Goal: Task Accomplishment & Management: Manage account settings

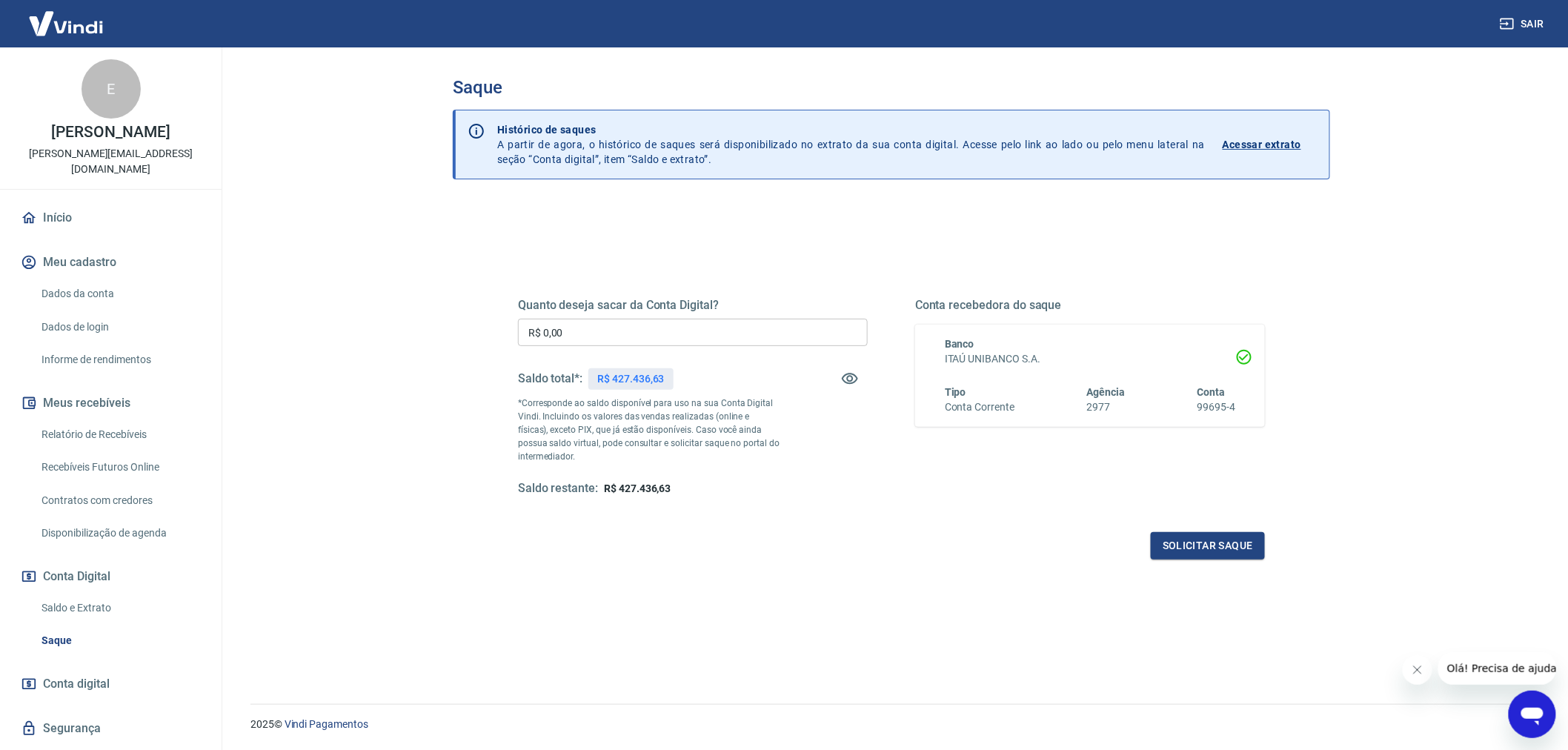
click at [594, 332] on input "R$ 0,00" at bounding box center [693, 332] width 350 height 27
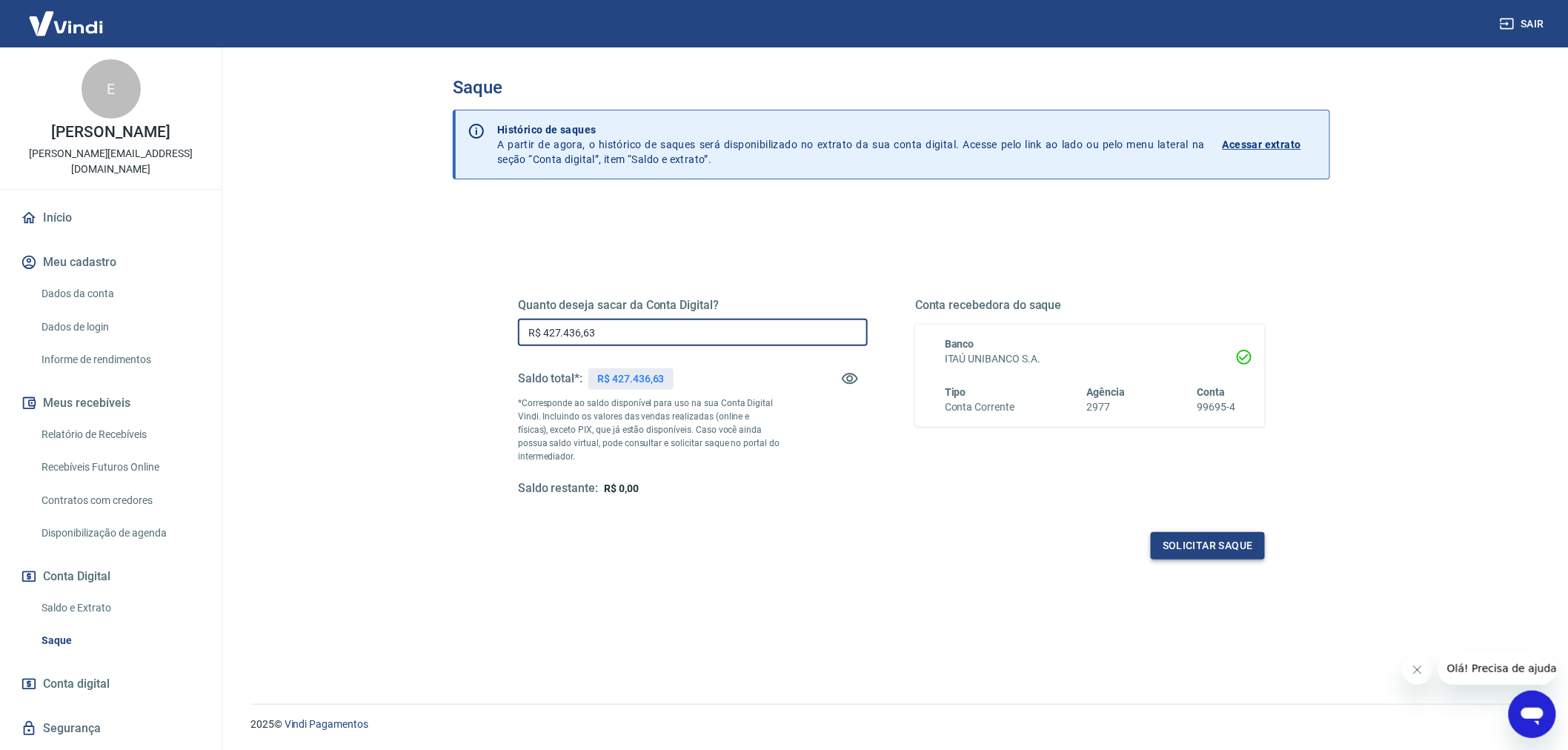
click at [1210, 543] on button "Solicitar saque" at bounding box center [1208, 546] width 114 height 27
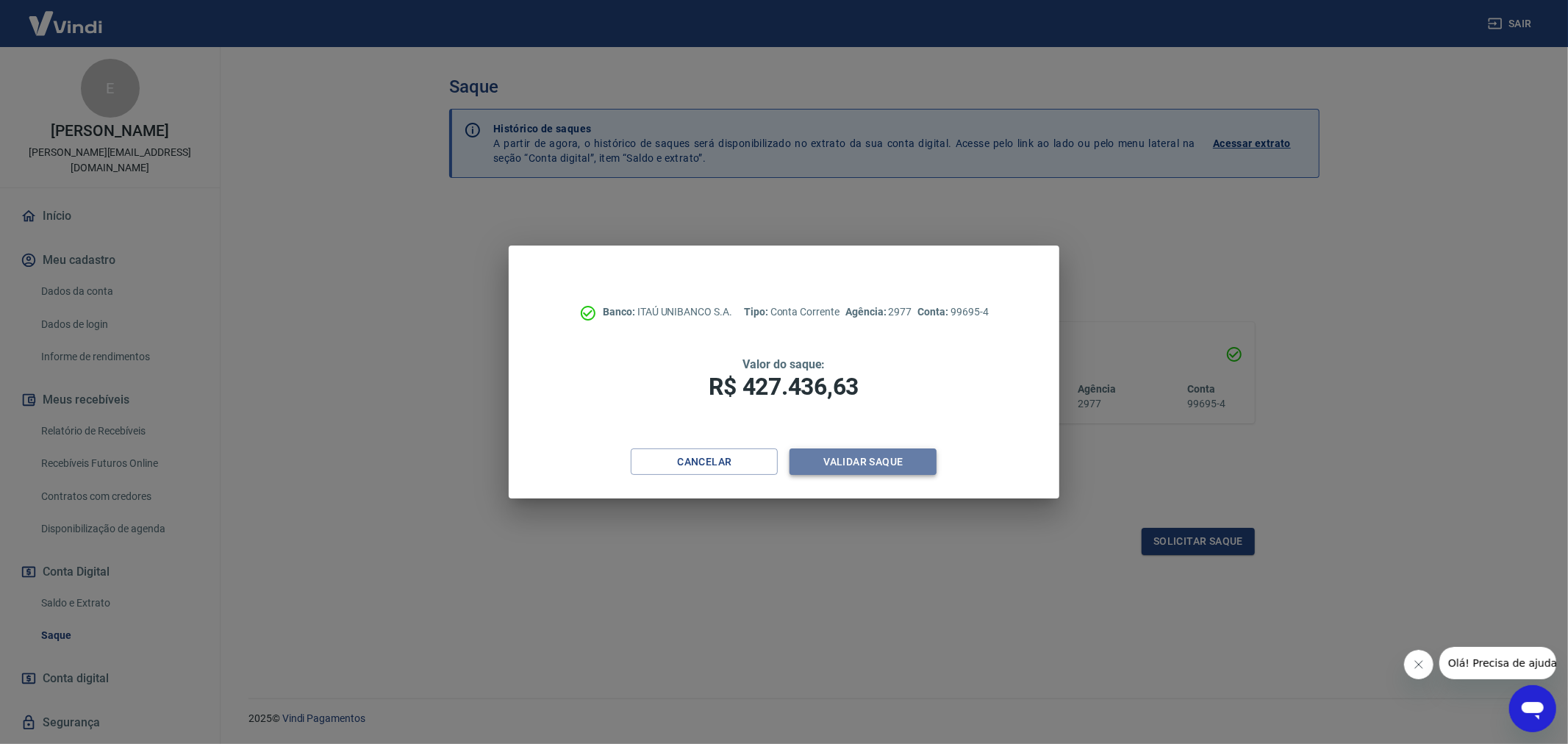
click at [855, 457] on button "Validar saque" at bounding box center [863, 462] width 147 height 27
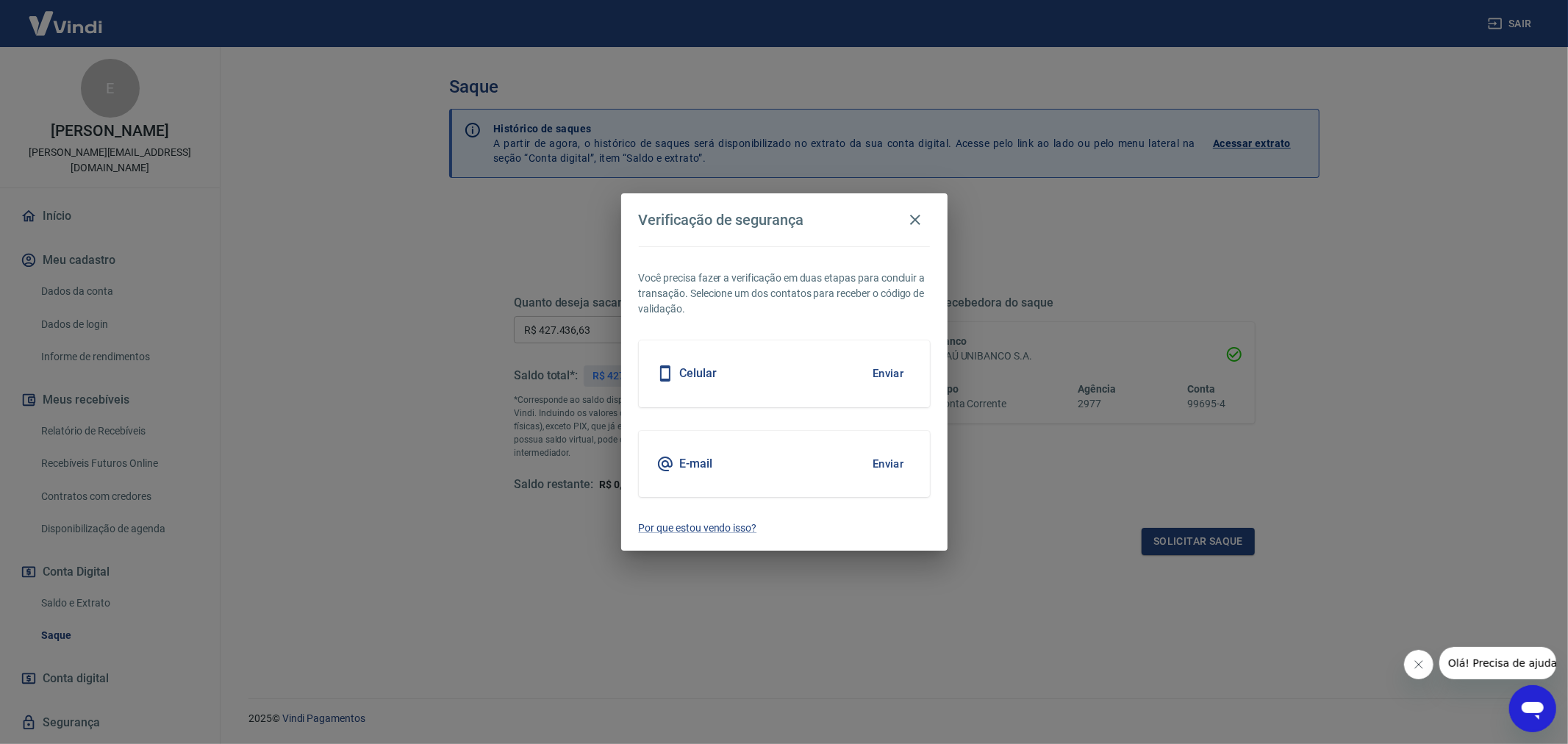
click at [880, 377] on button "Enviar" at bounding box center [888, 374] width 48 height 31
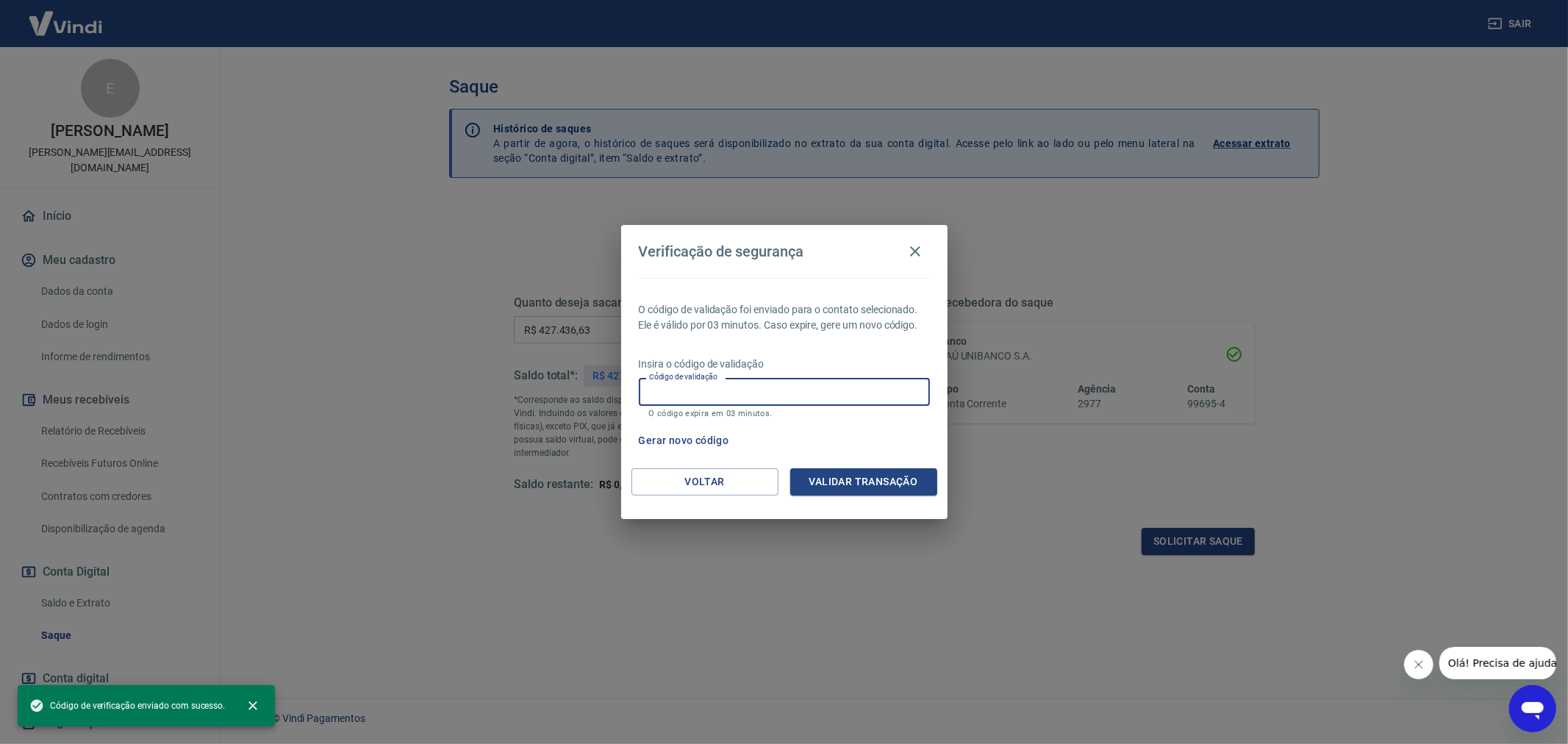
click at [795, 388] on input "Código de validação" at bounding box center [784, 392] width 291 height 27
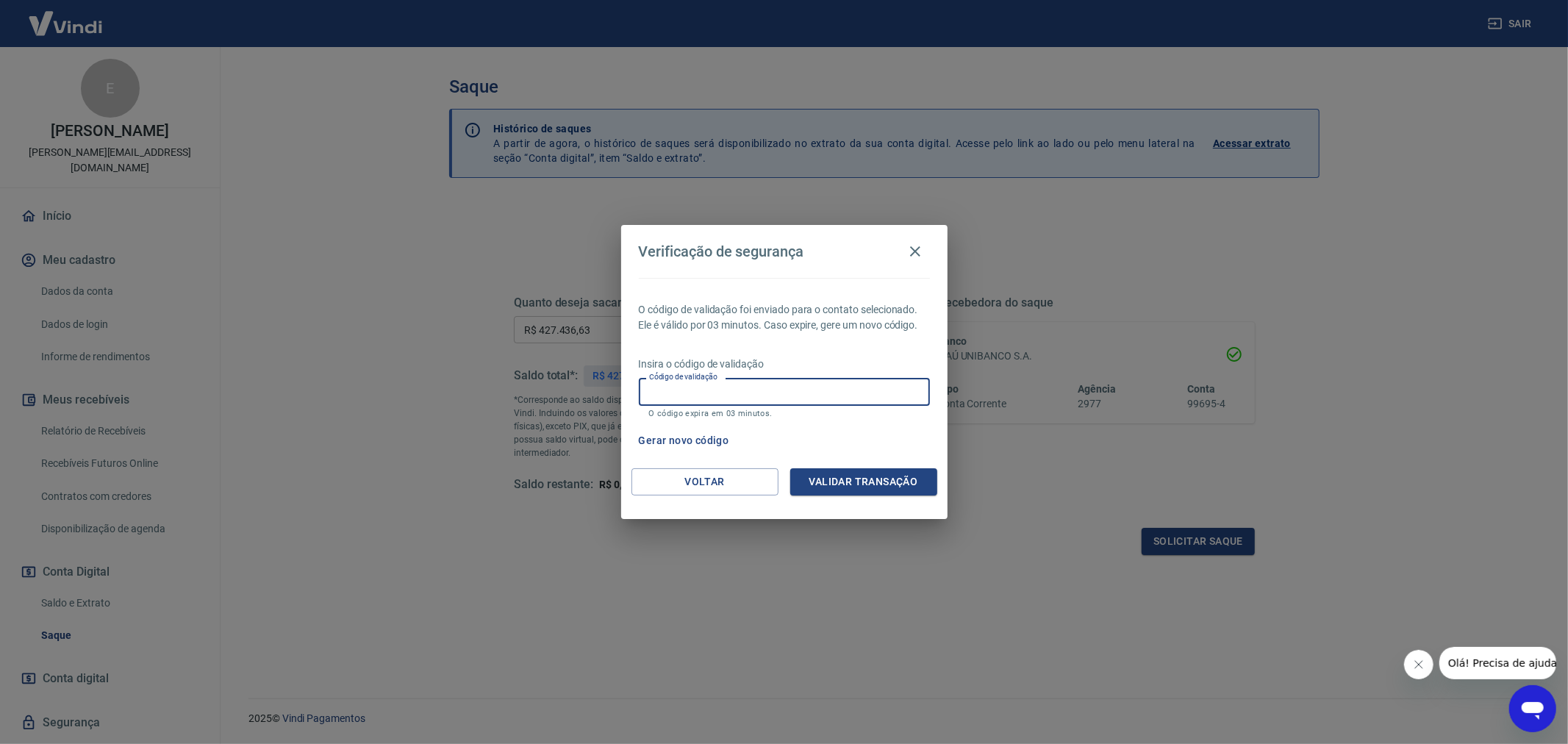
click at [711, 394] on input "Código de validação" at bounding box center [784, 392] width 291 height 27
click at [677, 442] on button "Gerar novo código" at bounding box center [684, 441] width 102 height 27
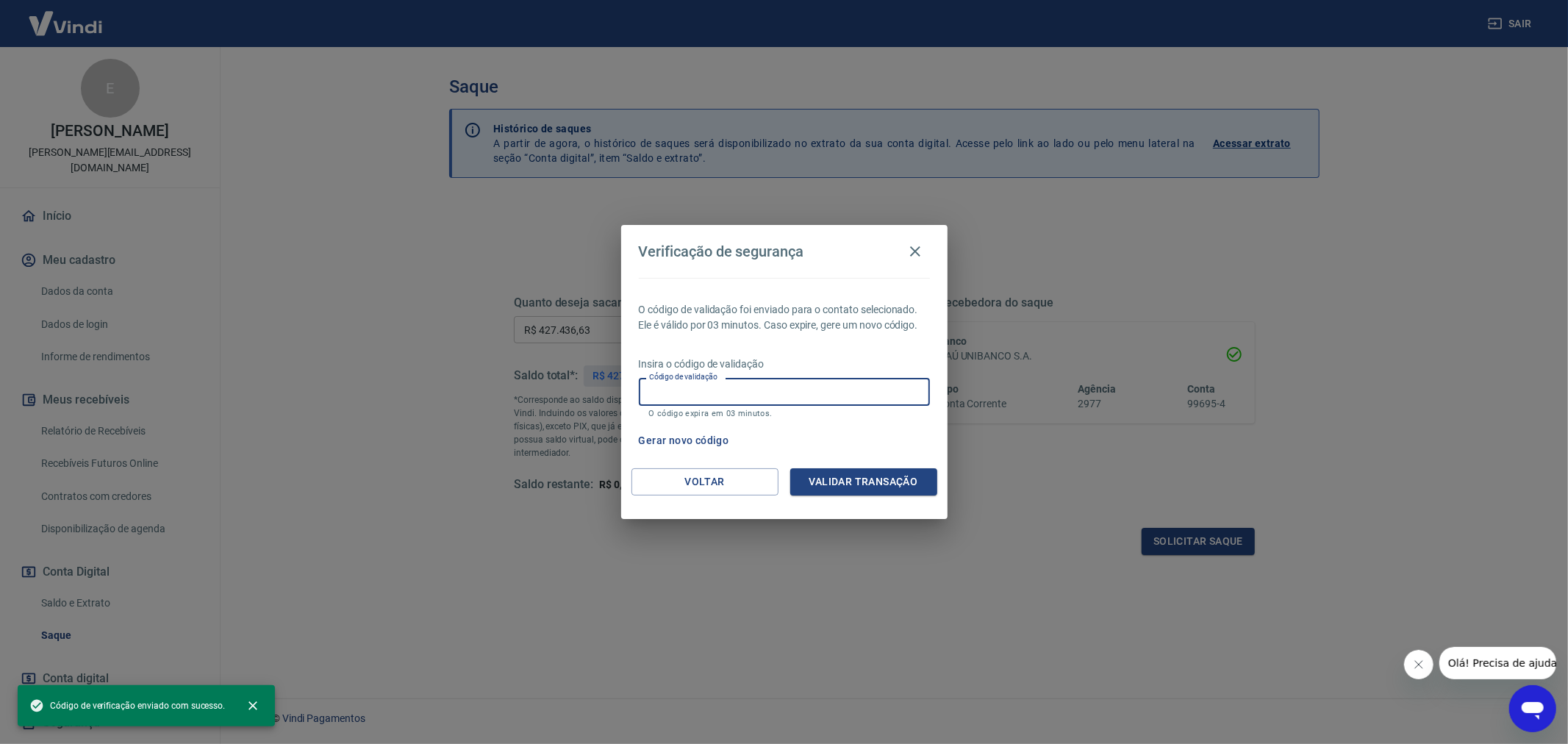
click at [804, 399] on input "Código de validação" at bounding box center [784, 392] width 291 height 27
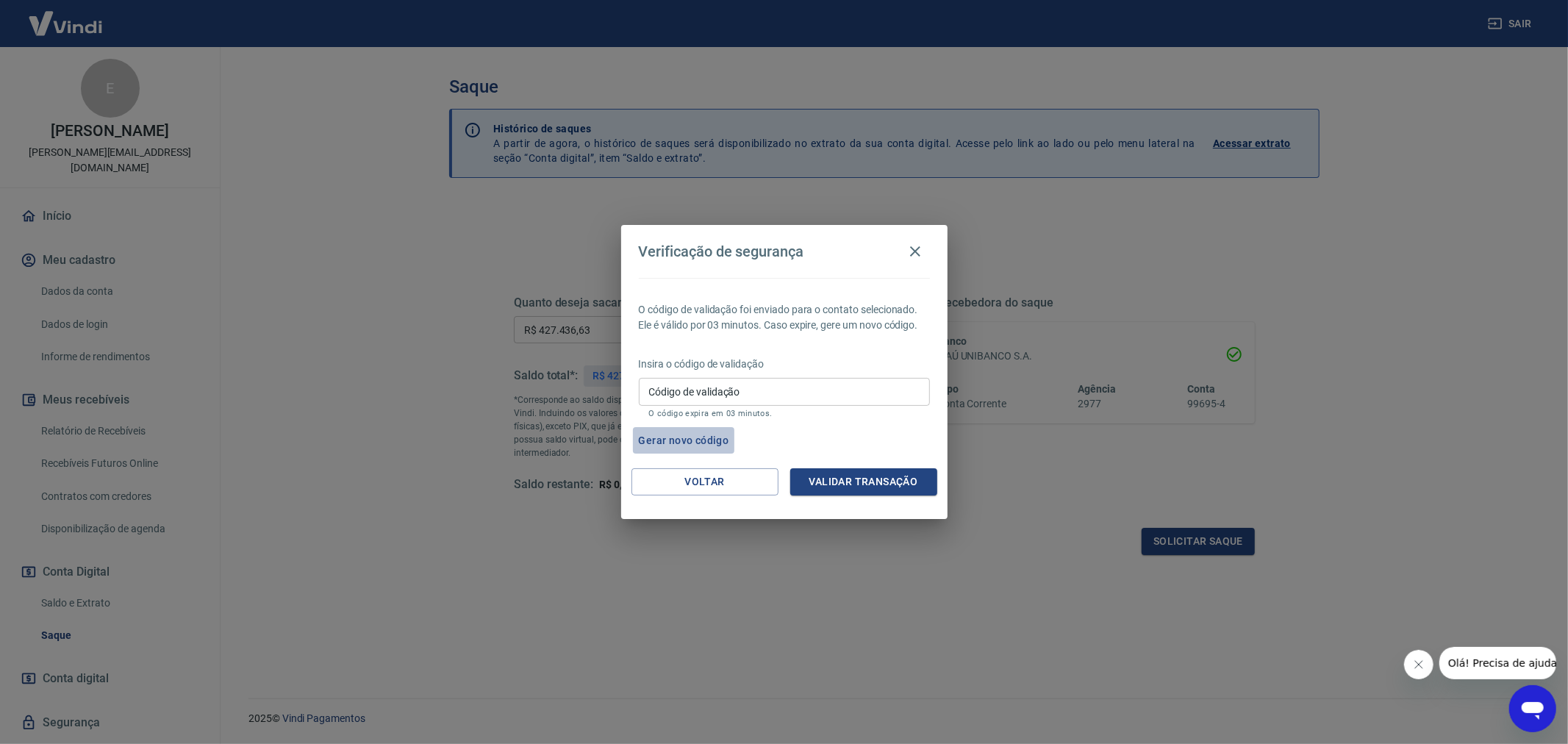
click at [681, 434] on button "Gerar novo código" at bounding box center [684, 441] width 102 height 27
click at [701, 402] on input "Código de validação" at bounding box center [784, 392] width 291 height 27
click at [701, 445] on button "Gerar novo código" at bounding box center [684, 441] width 102 height 27
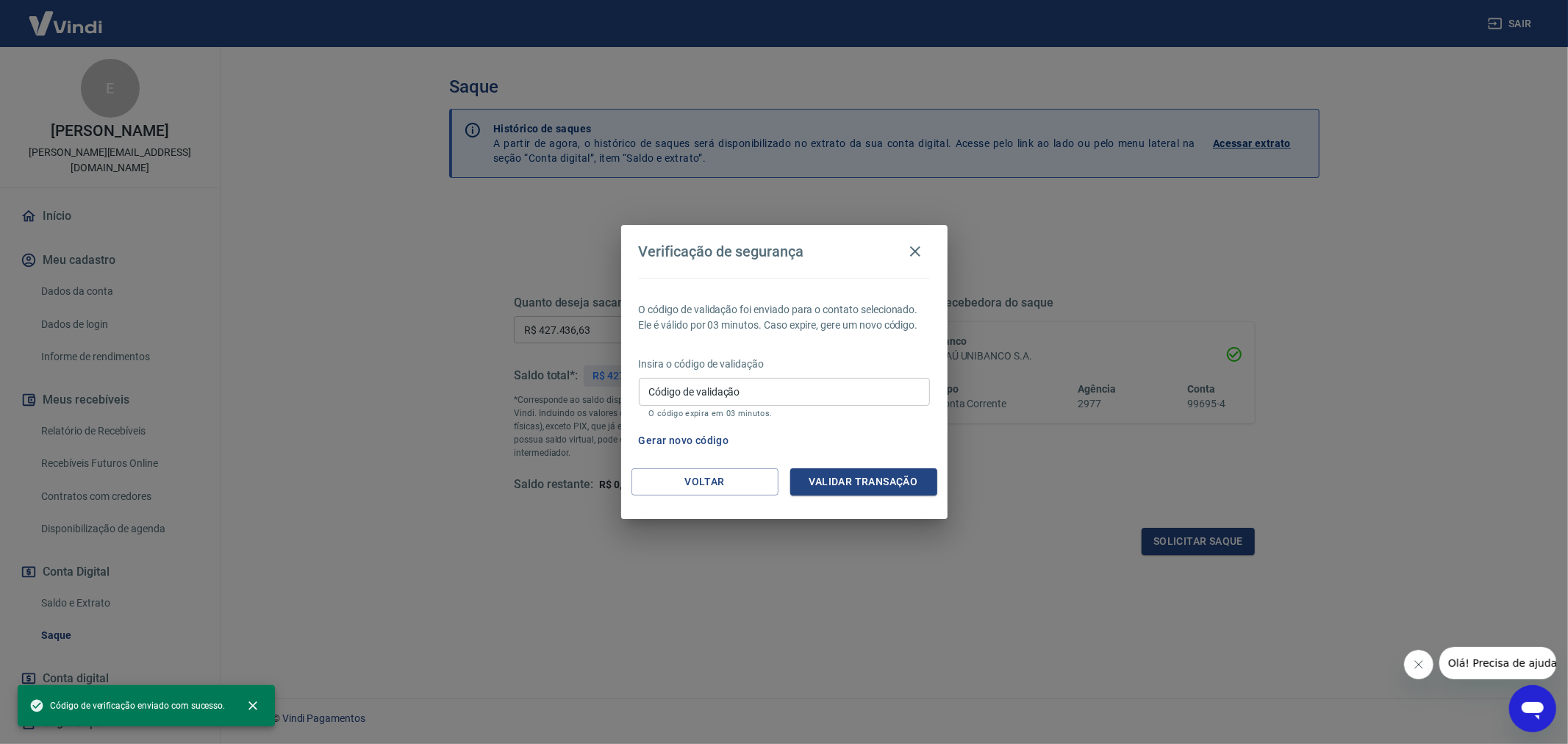
drag, startPoint x: 701, startPoint y: 445, endPoint x: 875, endPoint y: 430, distance: 174.6
click at [876, 434] on div "Gerar novo código" at bounding box center [781, 441] width 297 height 27
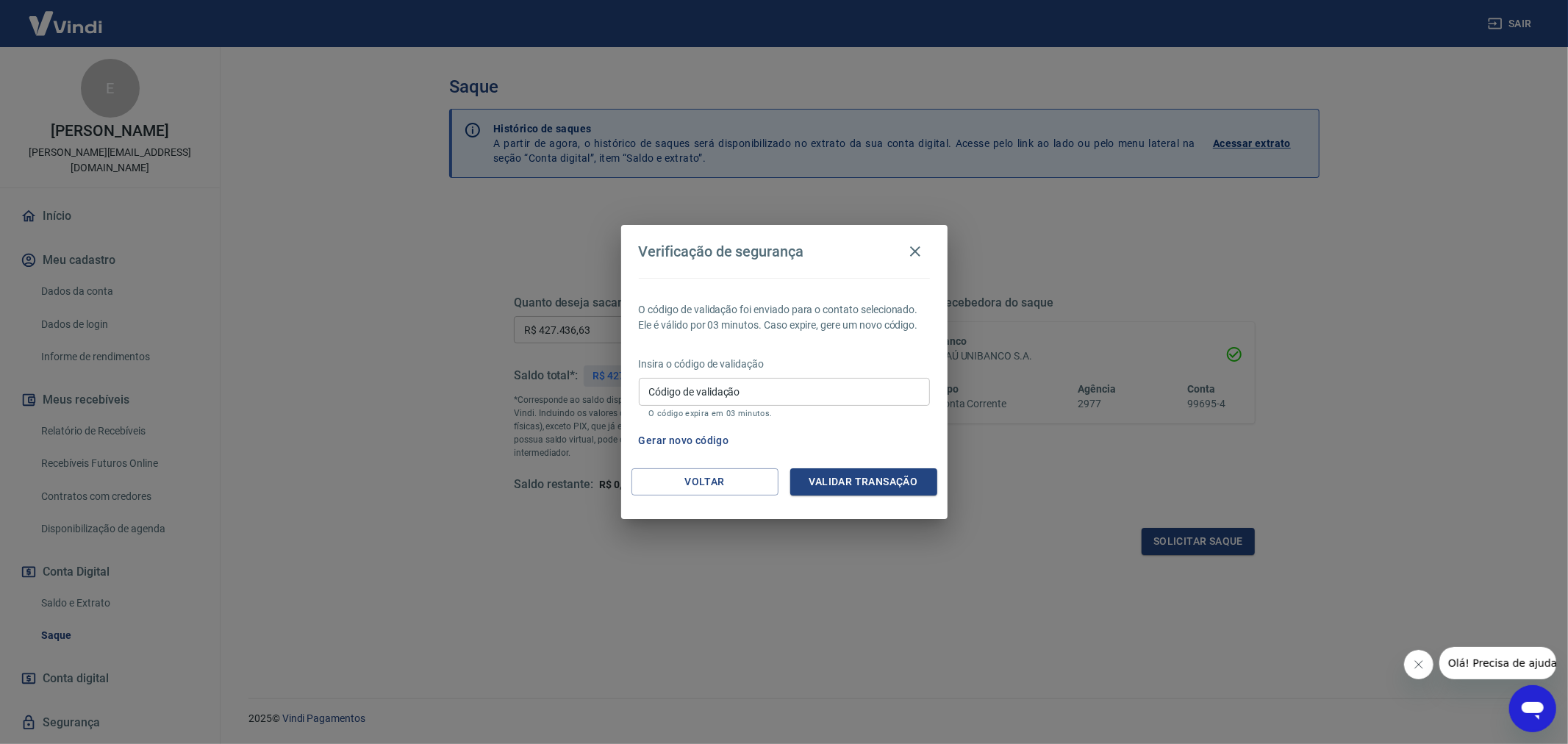
click at [1211, 303] on div "Verificação de segurança O código de validação foi enviado para o contato selec…" at bounding box center [784, 372] width 1568 height 744
click at [772, 383] on input "Código de validação" at bounding box center [784, 392] width 291 height 27
click at [914, 247] on icon "button" at bounding box center [915, 251] width 18 height 18
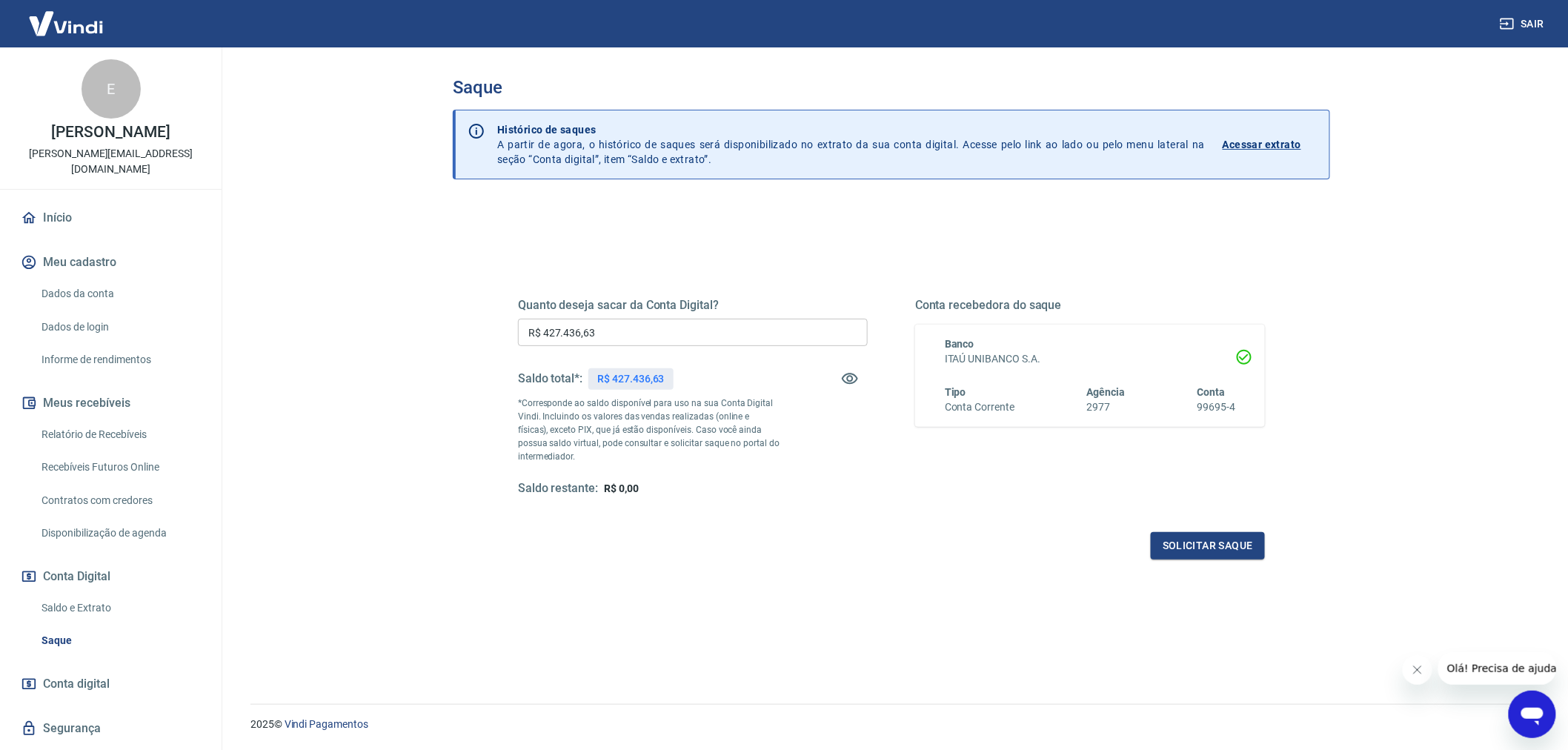
drag, startPoint x: 661, startPoint y: 358, endPoint x: 655, endPoint y: 344, distance: 15.2
click at [660, 356] on div "Quanto deseja sacar da Conta Digital? R$ 427.436,63 ​ Saldo total*: R$ 427.436,…" at bounding box center [693, 397] width 350 height 199
click at [653, 343] on input "R$ 427.436,63" at bounding box center [693, 332] width 350 height 27
click at [652, 343] on input "R$ 427.436,63" at bounding box center [693, 332] width 350 height 27
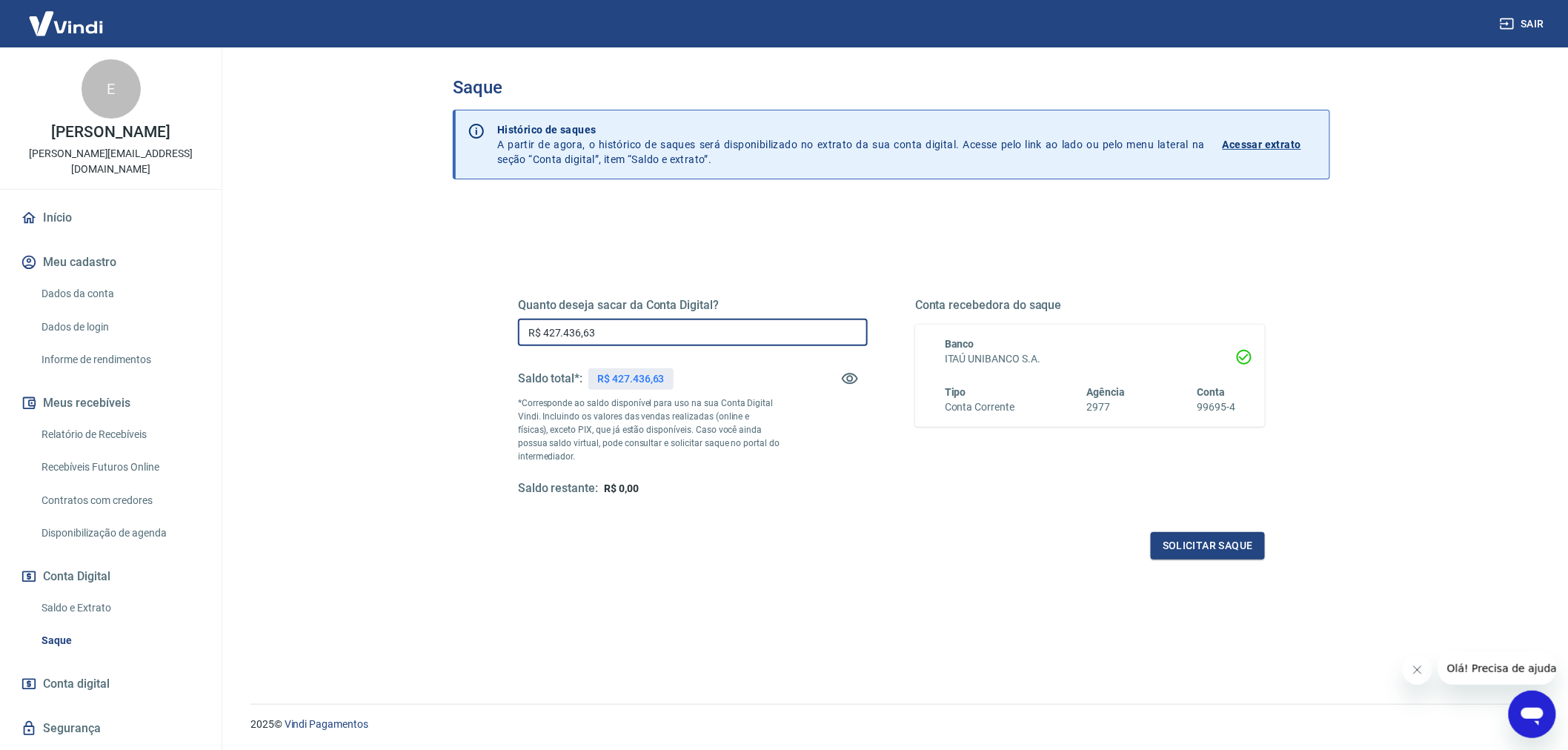
type input "R$ 0,00"
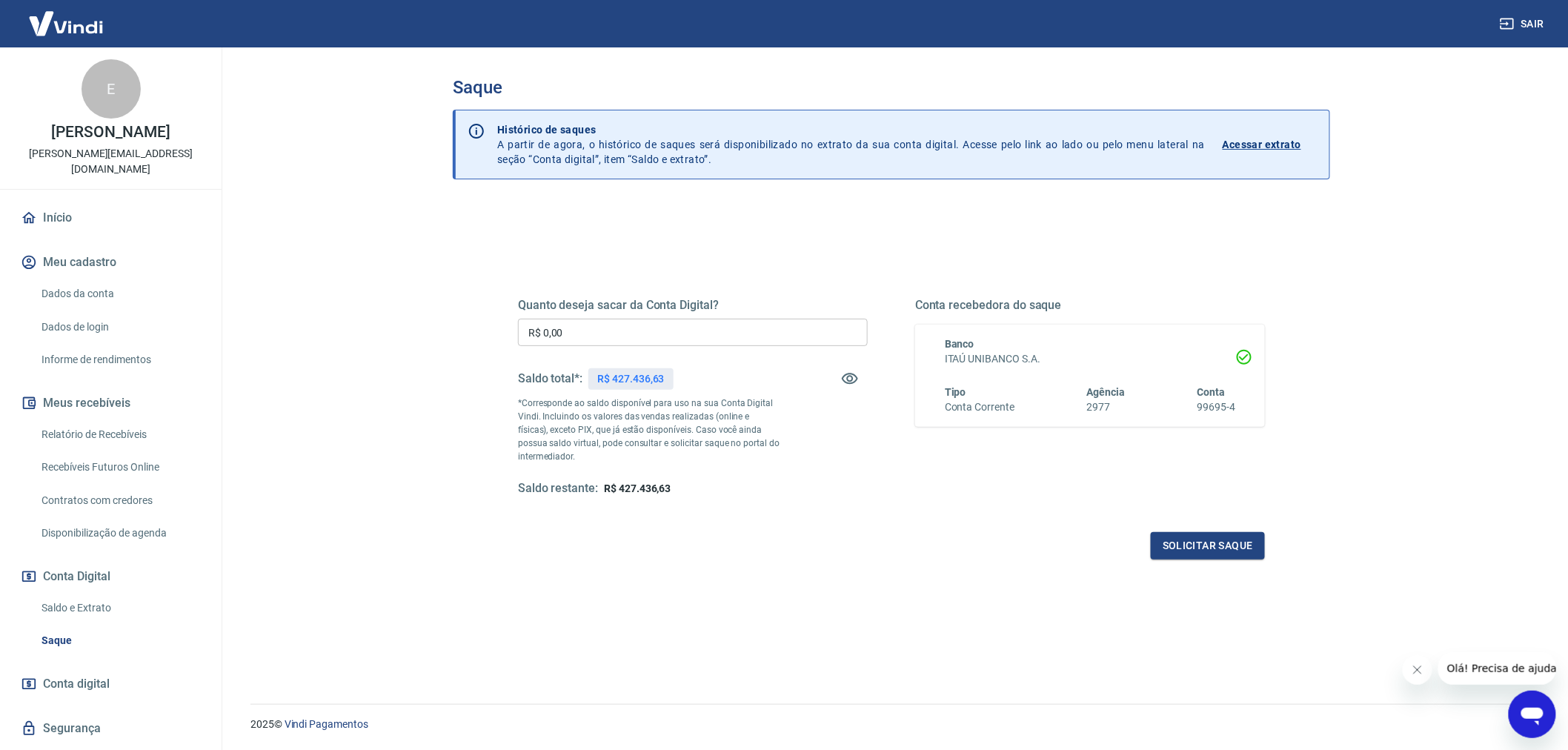
click at [586, 331] on input "R$ 0,00" at bounding box center [693, 332] width 350 height 27
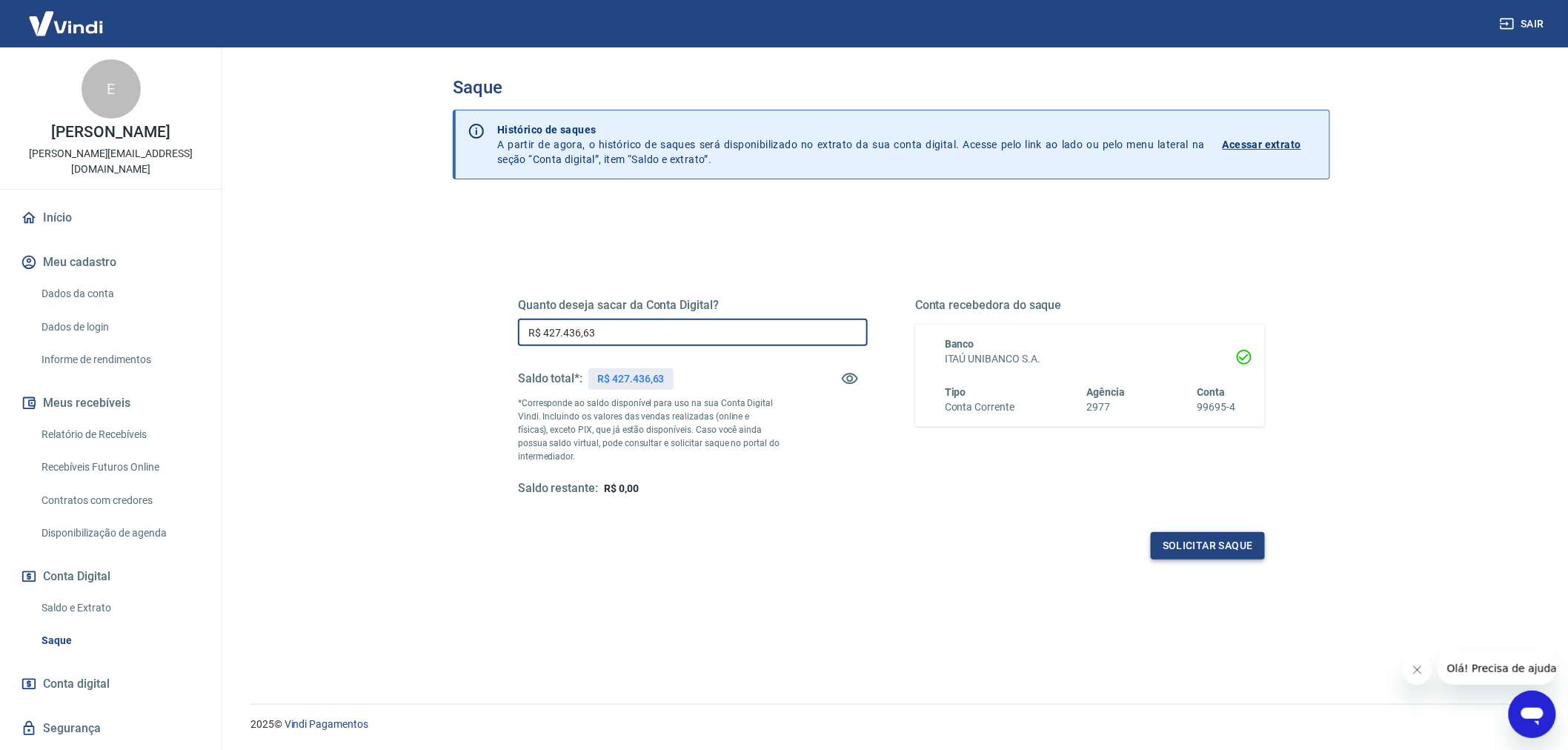
type input "R$ 427.436,63"
click at [1210, 552] on button "Solicitar saque" at bounding box center [1208, 546] width 114 height 27
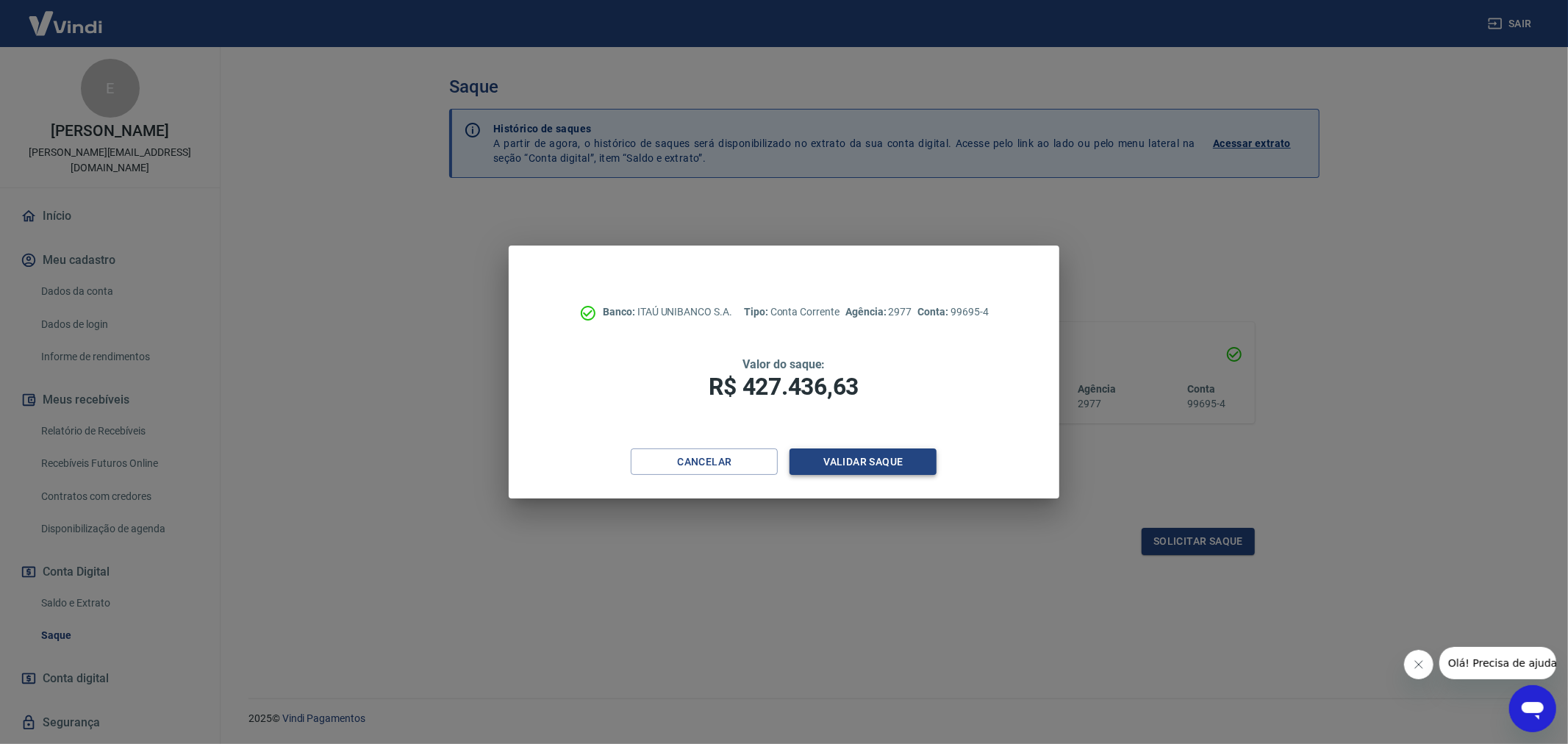
click at [838, 464] on button "Validar saque" at bounding box center [863, 462] width 147 height 27
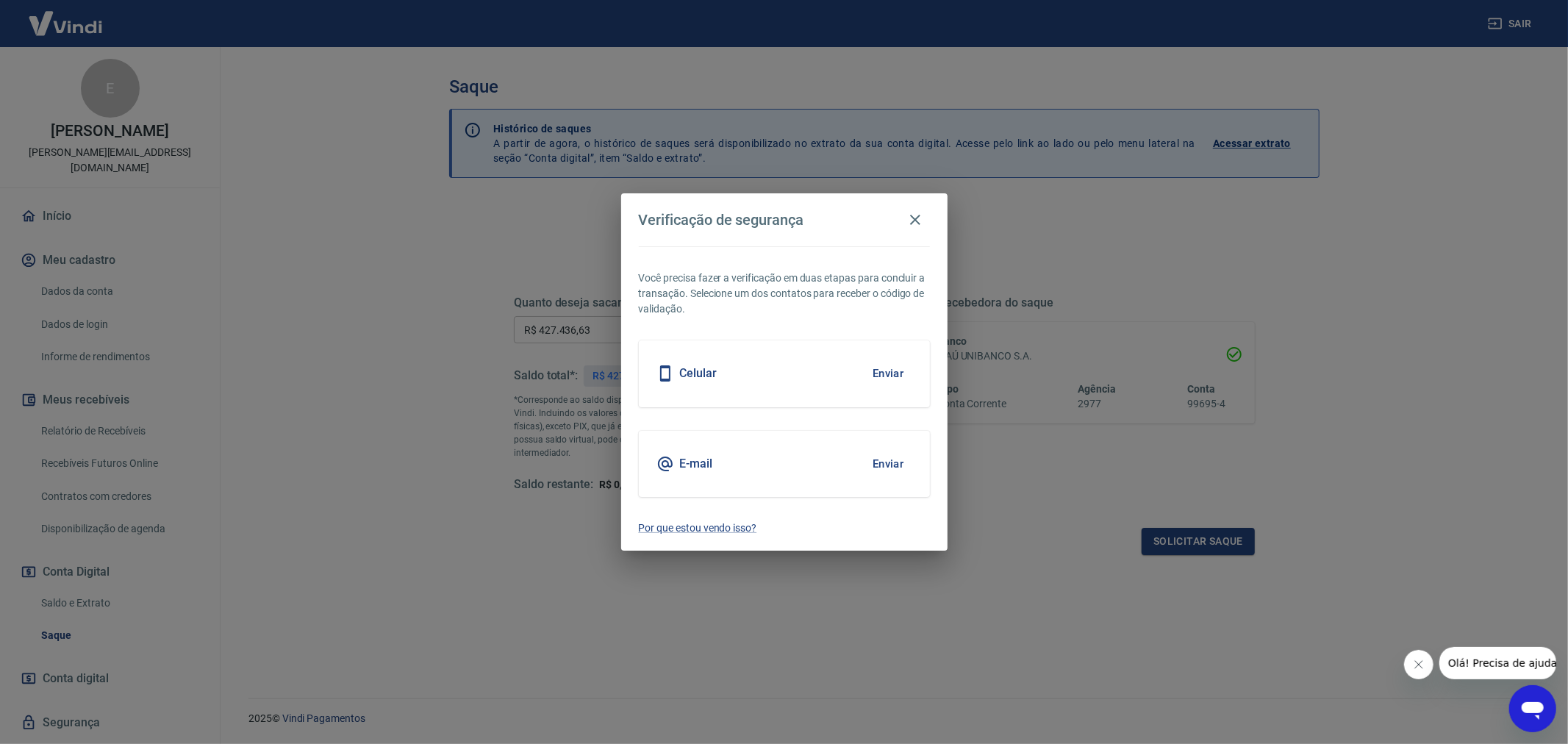
click at [886, 466] on button "Enviar" at bounding box center [888, 464] width 48 height 31
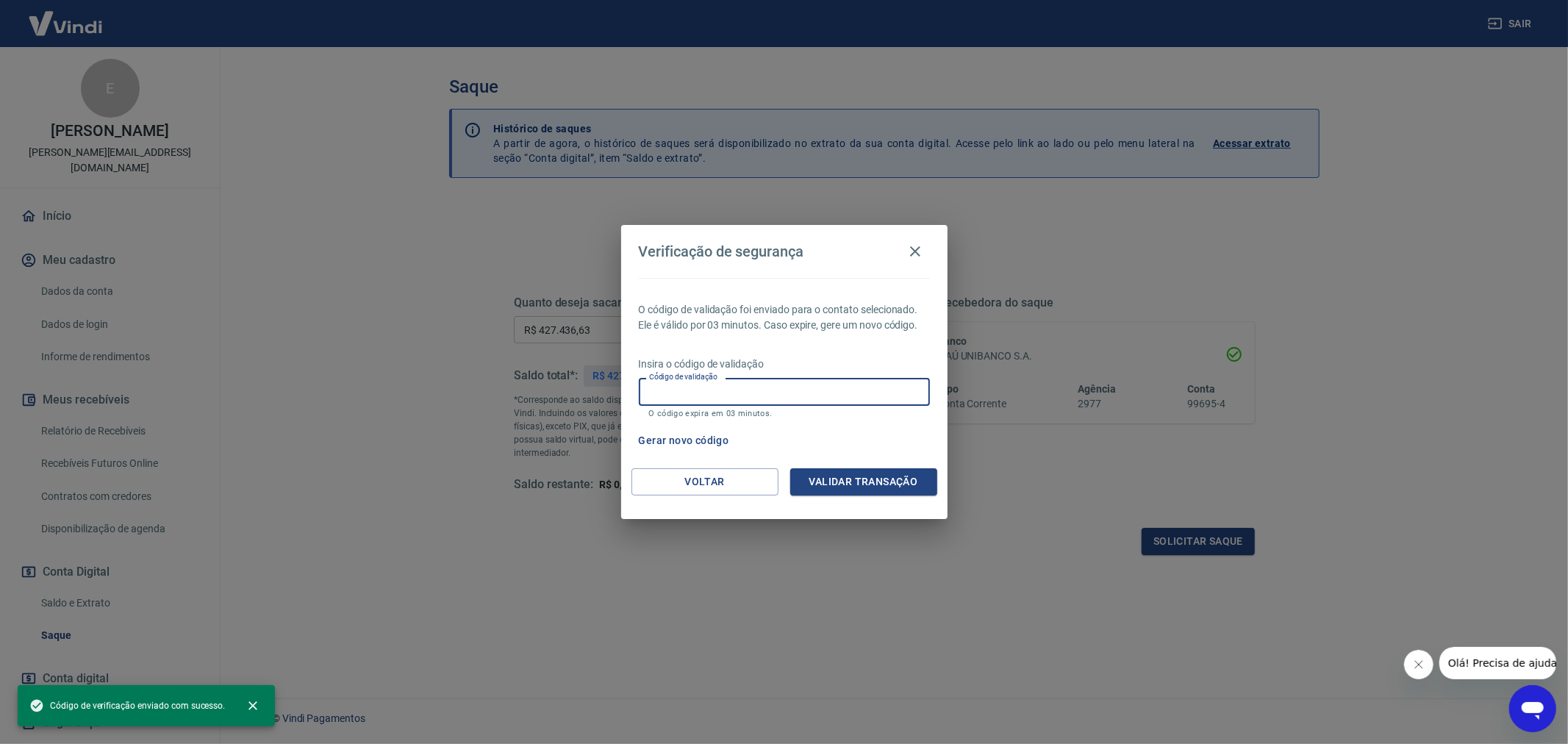
click at [746, 383] on input "Código de validação" at bounding box center [784, 392] width 291 height 27
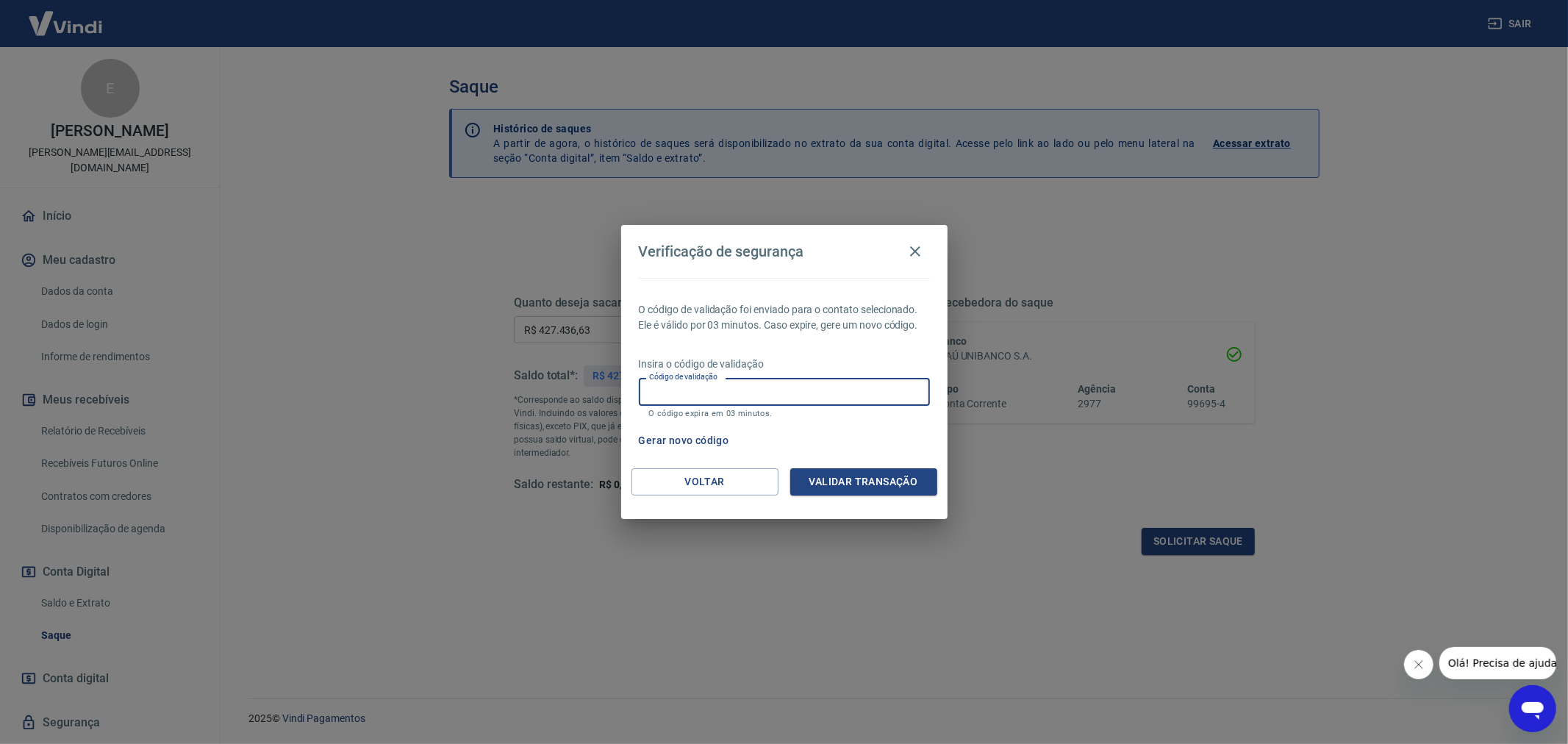
paste input "664669"
type input "664669"
click at [892, 485] on button "Validar transação" at bounding box center [863, 482] width 147 height 27
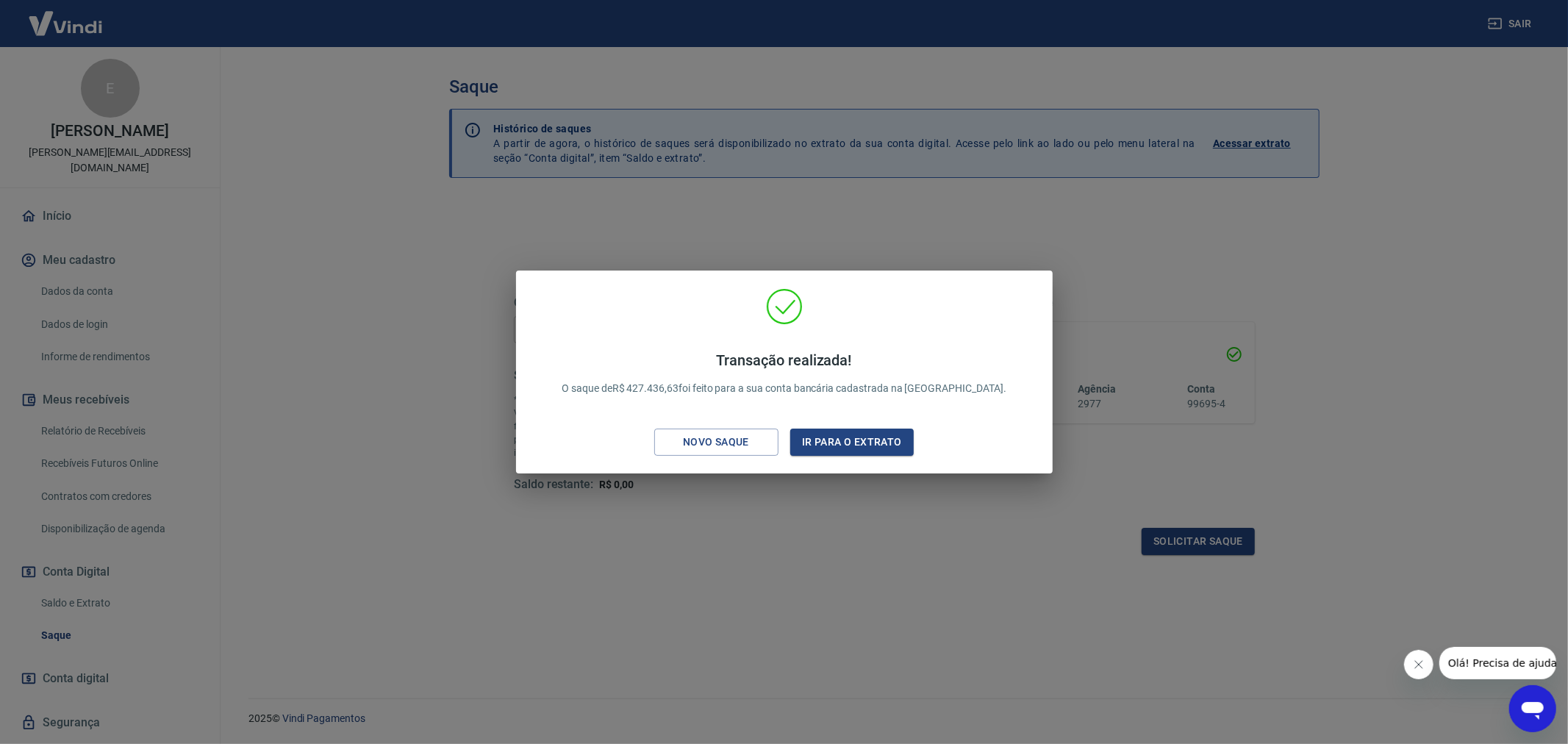
click at [396, 267] on div "Transação realizada! O saque de R$ 427.436,63 foi feito para a sua conta bancár…" at bounding box center [784, 372] width 1568 height 744
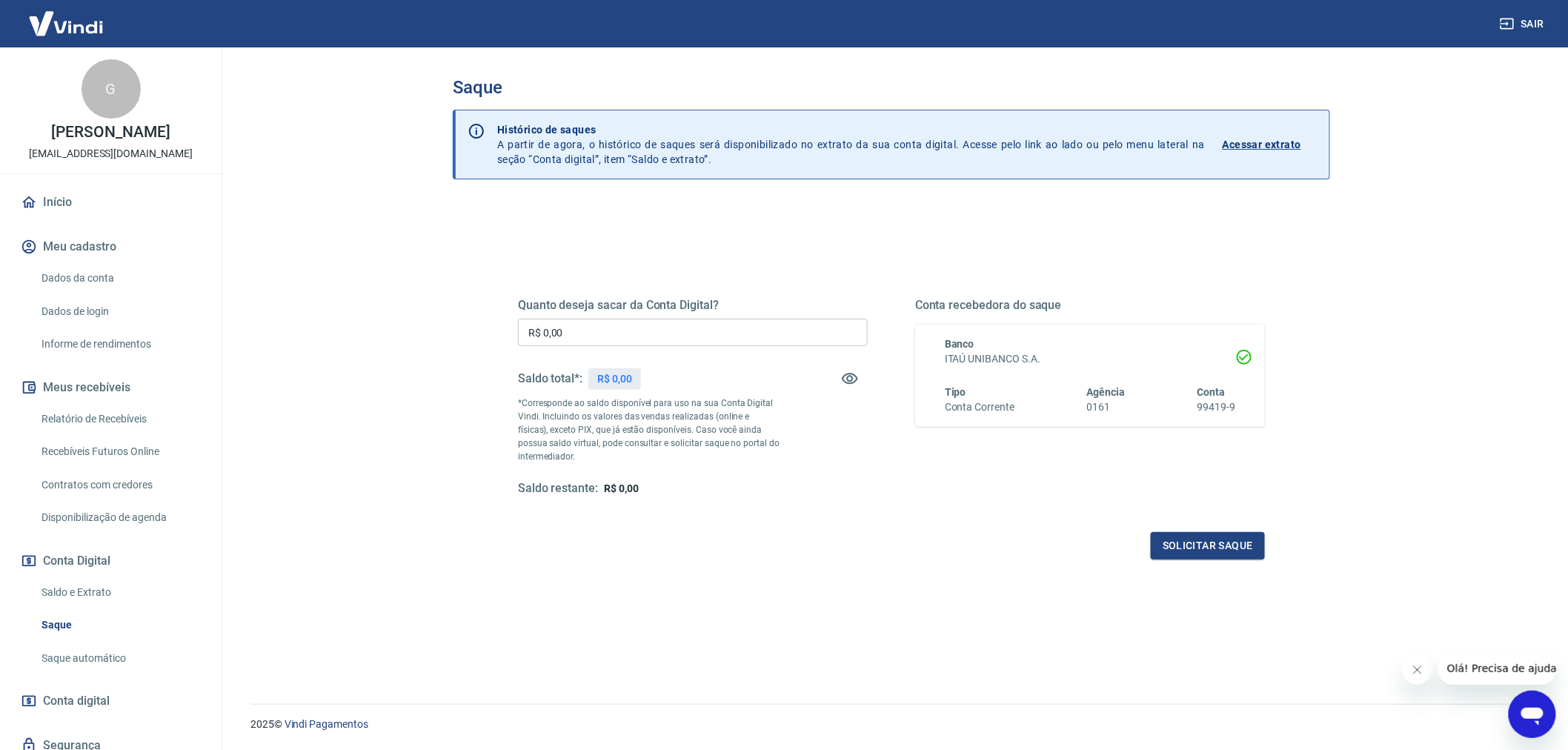
click at [107, 589] on link "Saldo e Extrato" at bounding box center [119, 593] width 168 height 31
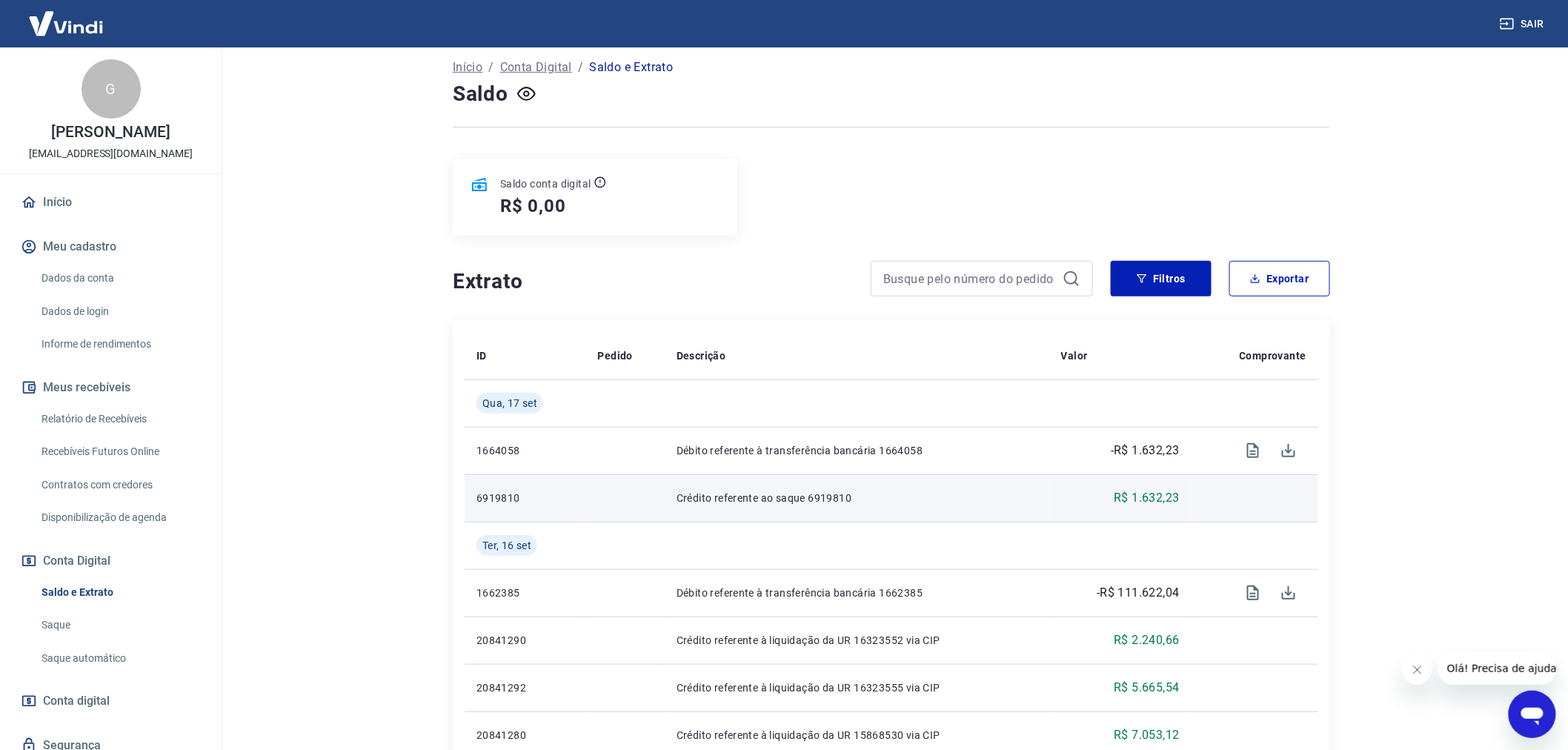
scroll to position [165, 0]
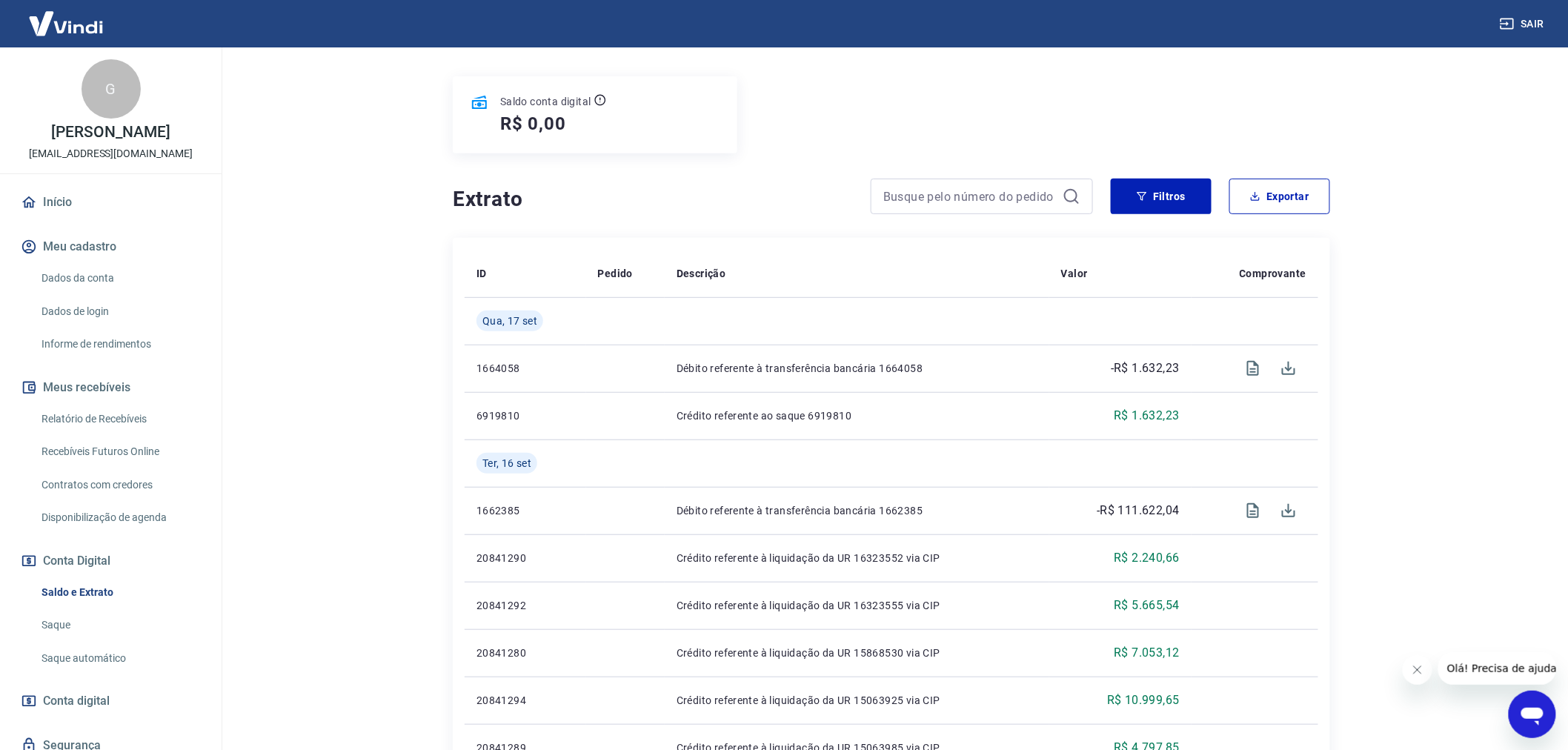
click at [88, 198] on link "Início" at bounding box center [110, 202] width 186 height 33
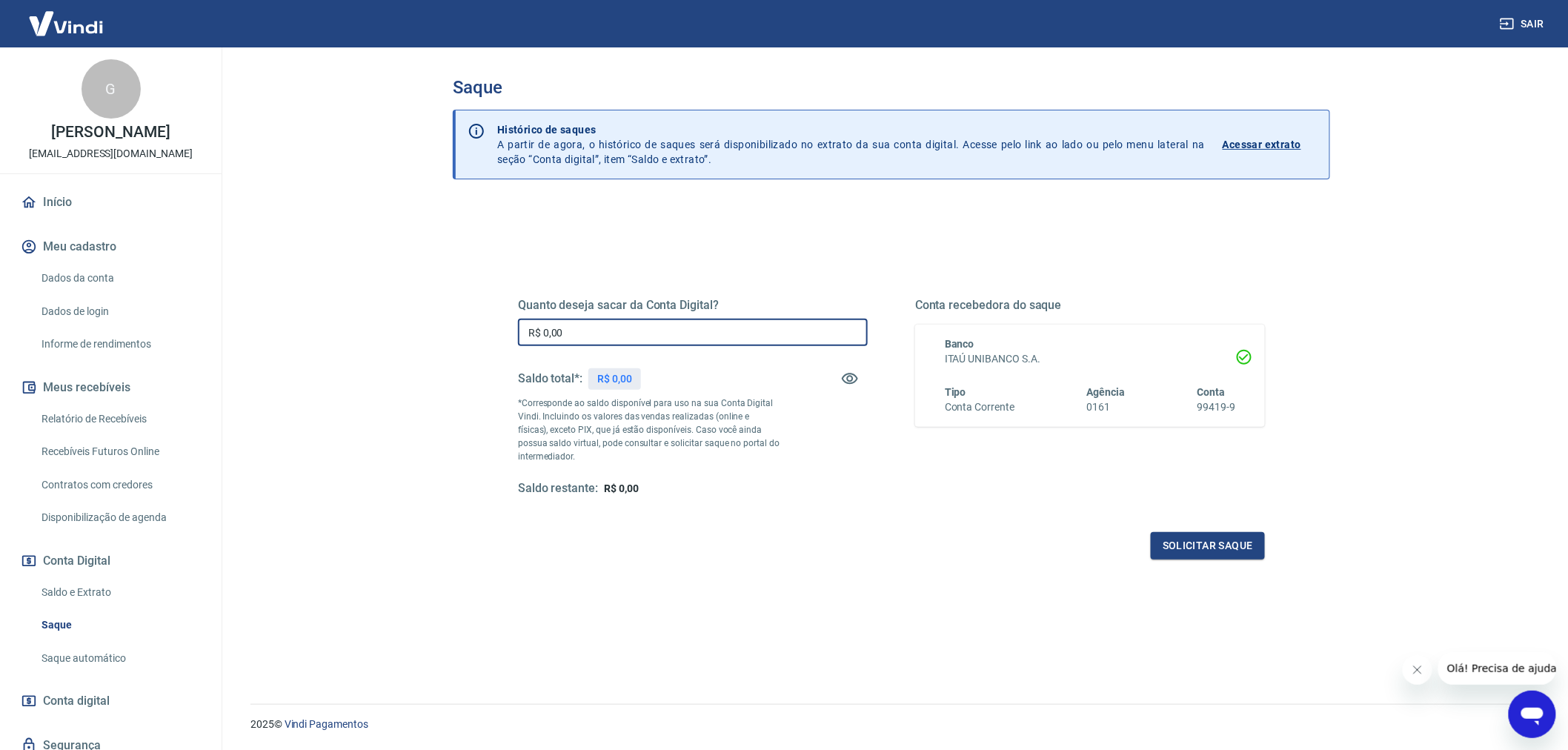
click at [625, 332] on input "R$ 0,00" at bounding box center [693, 332] width 350 height 27
